Goal: Information Seeking & Learning: Learn about a topic

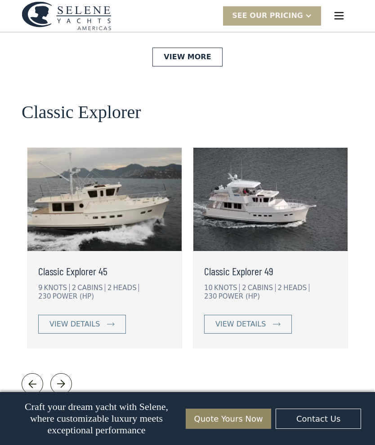
scroll to position [1914, 0]
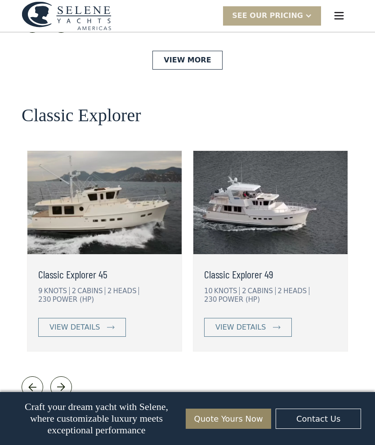
click at [97, 318] on link "view details" at bounding box center [82, 327] width 88 height 19
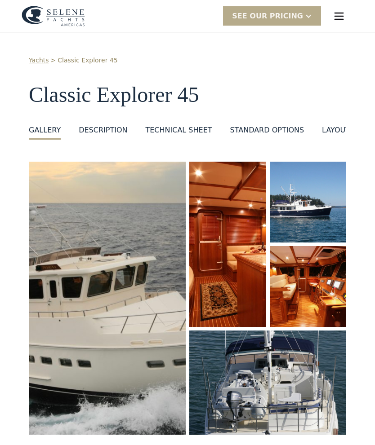
click at [229, 219] on img "open lightbox" at bounding box center [228, 245] width 78 height 168
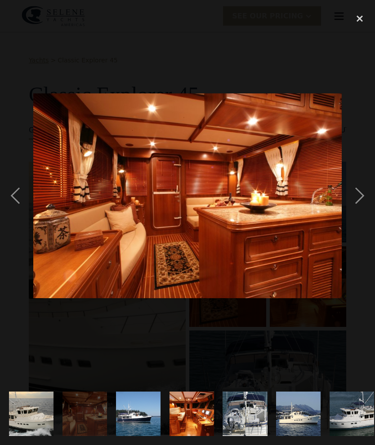
click at [352, 190] on div "next image" at bounding box center [359, 196] width 31 height 374
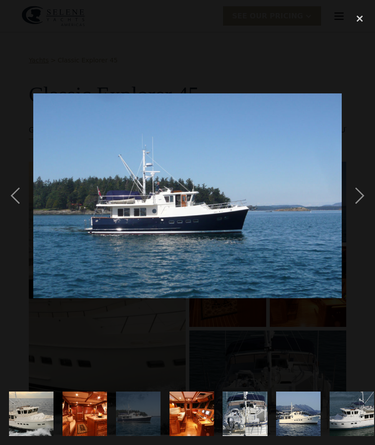
click at [360, 190] on div "next image" at bounding box center [359, 196] width 31 height 374
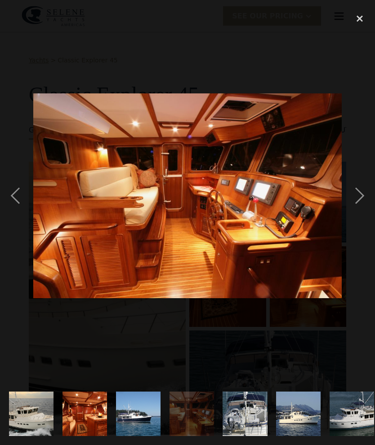
click at [355, 194] on div "next image" at bounding box center [359, 196] width 31 height 374
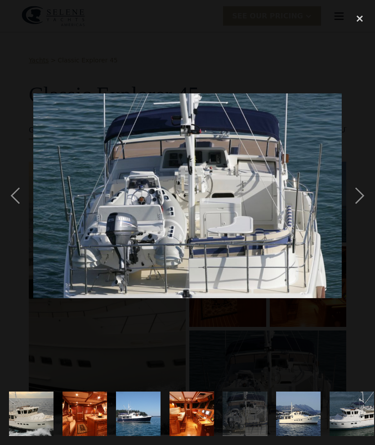
click at [358, 197] on div "next image" at bounding box center [359, 196] width 31 height 374
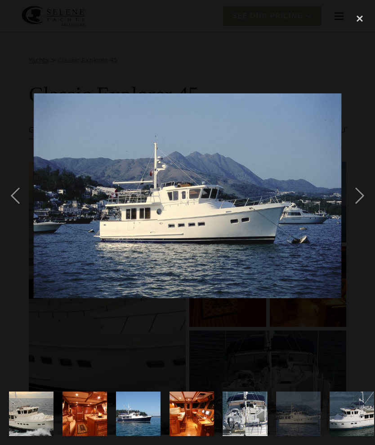
click at [355, 199] on div "next image" at bounding box center [359, 196] width 31 height 374
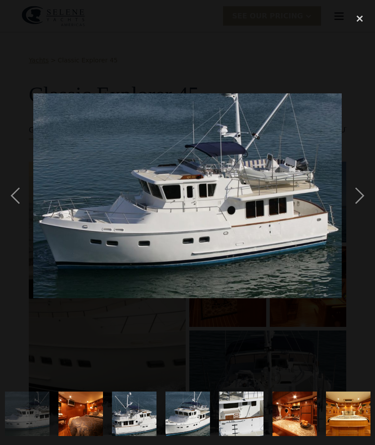
scroll to position [0, 325]
click at [352, 194] on div "next image" at bounding box center [359, 196] width 31 height 374
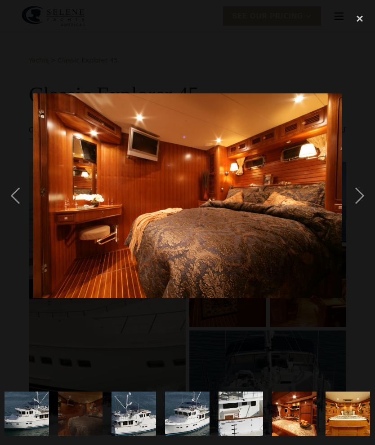
click at [358, 197] on div "next image" at bounding box center [359, 196] width 31 height 374
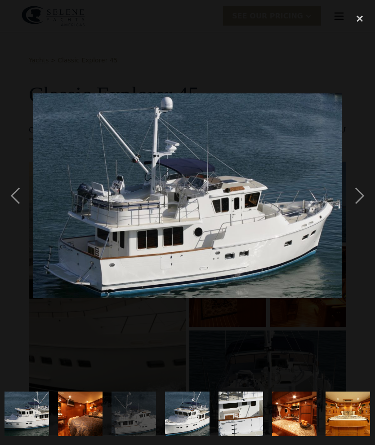
click at [356, 192] on div "next image" at bounding box center [359, 196] width 31 height 374
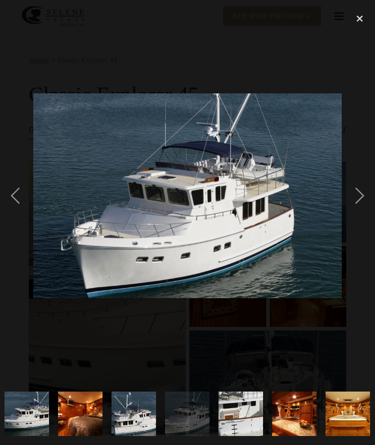
click at [355, 197] on div "next image" at bounding box center [359, 196] width 31 height 374
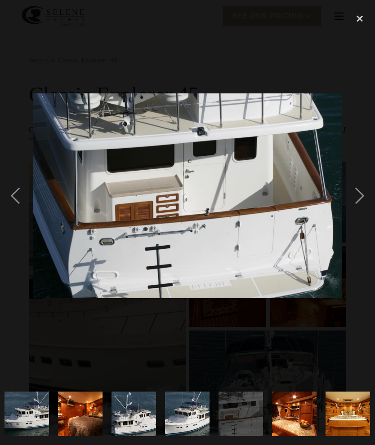
click at [364, 187] on div "next image" at bounding box center [359, 196] width 31 height 374
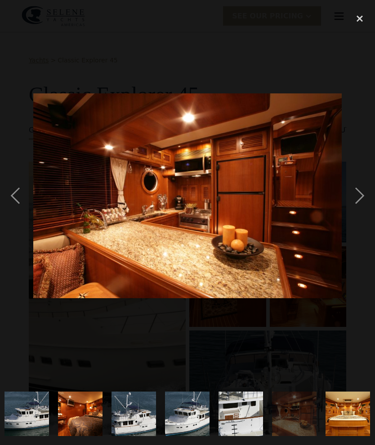
click at [356, 200] on div "next image" at bounding box center [359, 196] width 31 height 374
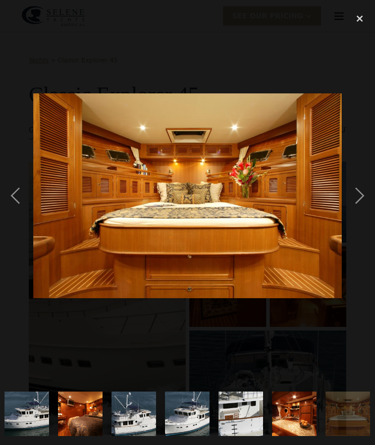
click at [357, 197] on div "next image" at bounding box center [359, 196] width 31 height 374
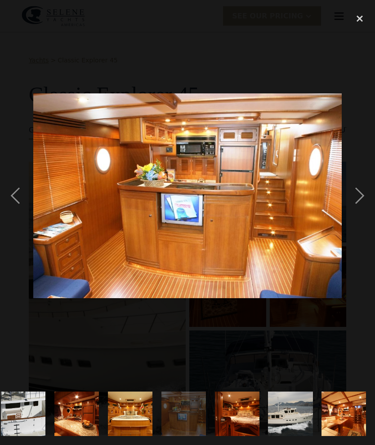
scroll to position [0, 542]
click at [361, 192] on div "next image" at bounding box center [359, 196] width 31 height 374
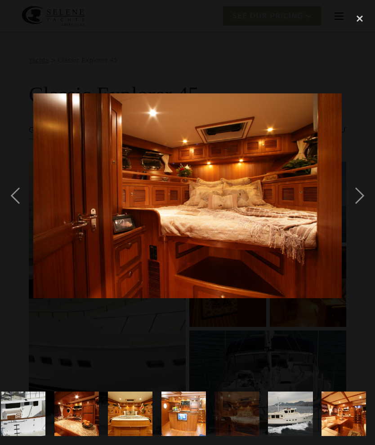
click at [358, 202] on div "next image" at bounding box center [359, 196] width 31 height 374
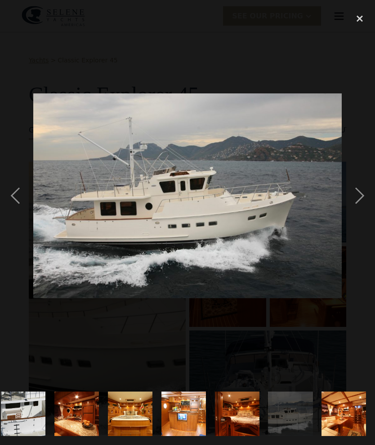
click at [354, 194] on div "next image" at bounding box center [359, 196] width 31 height 374
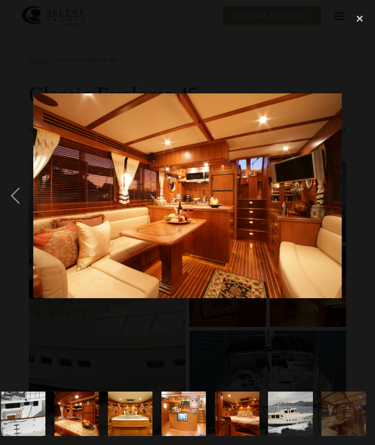
click at [362, 18] on div "close lightbox" at bounding box center [359, 19] width 31 height 20
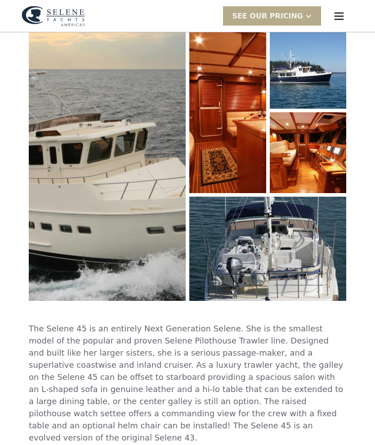
scroll to position [122, 0]
